Goal: Information Seeking & Learning: Learn about a topic

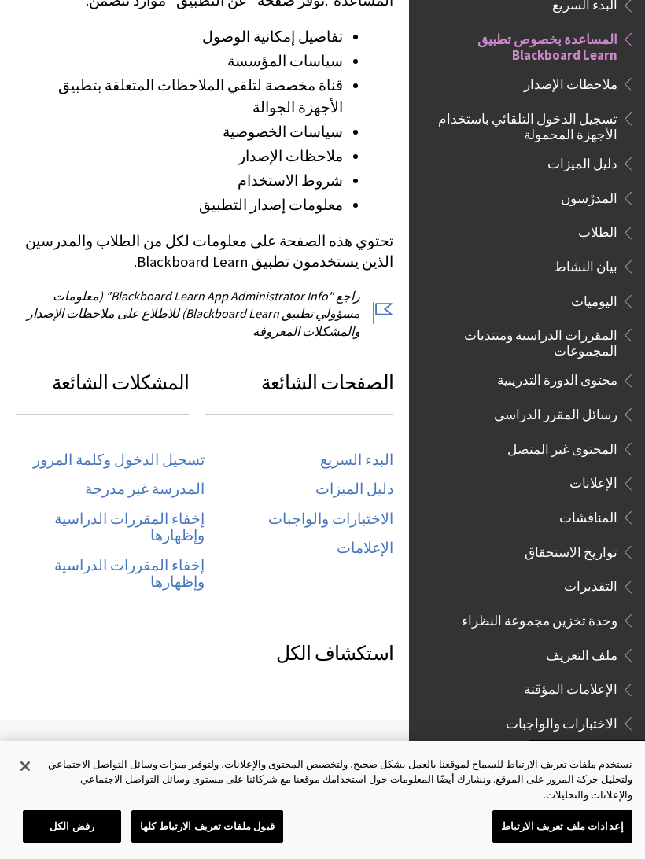
scroll to position [545, 0]
click at [94, 451] on link "تسجيل الدخول وكلمة المرور" at bounding box center [119, 460] width 172 height 18
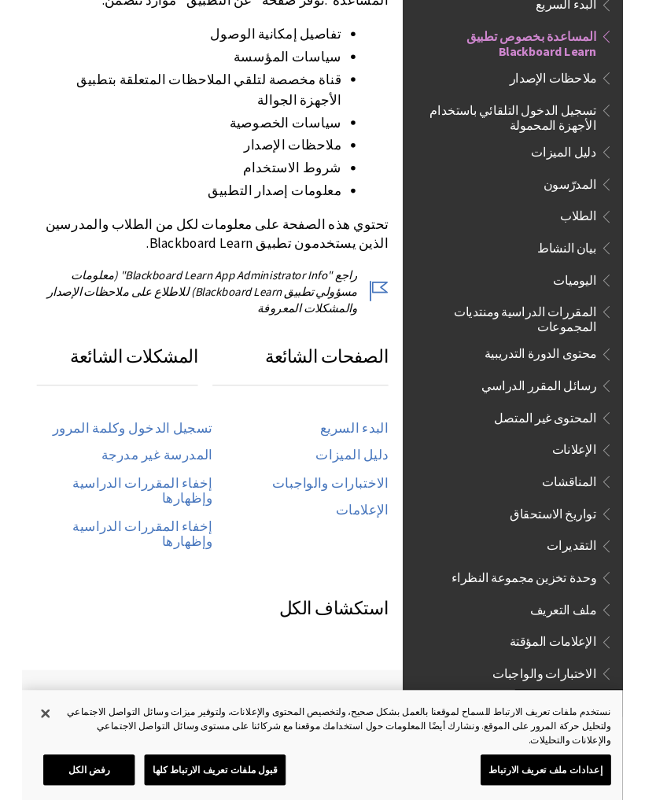
scroll to position [584, 0]
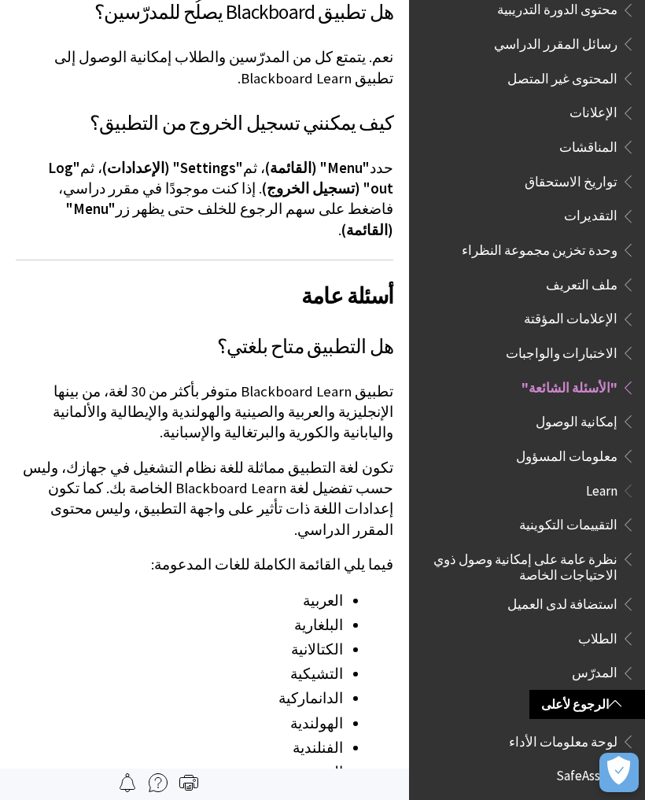
scroll to position [1422, 0]
